Goal: Task Accomplishment & Management: Manage account settings

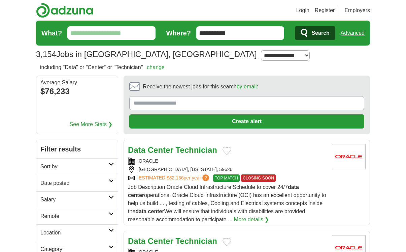
click at [228, 150] on button "Add to favorite jobs" at bounding box center [227, 151] width 9 height 8
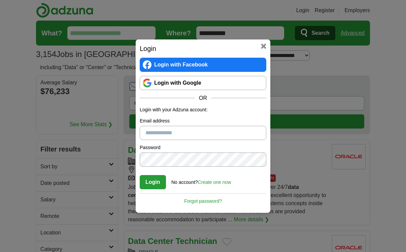
type input "**********"
click at [157, 183] on button "Login" at bounding box center [153, 182] width 26 height 14
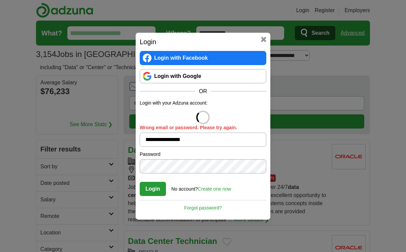
click at [264, 39] on button at bounding box center [263, 39] width 5 height 5
